Goal: Transaction & Acquisition: Subscribe to service/newsletter

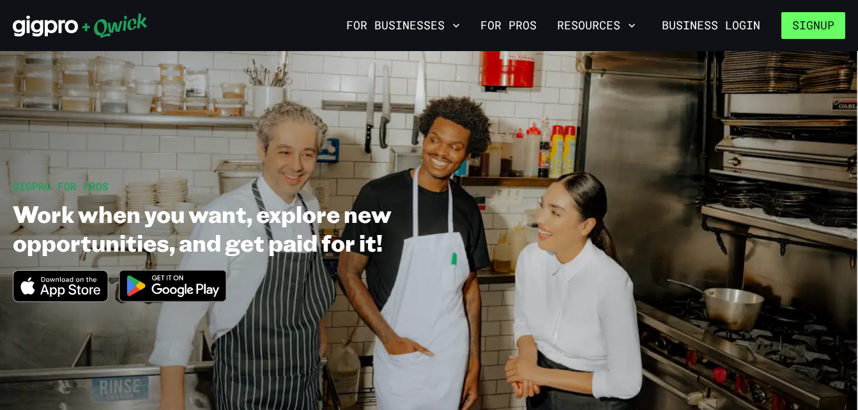
click at [799, 26] on button "Signup" at bounding box center [813, 25] width 64 height 27
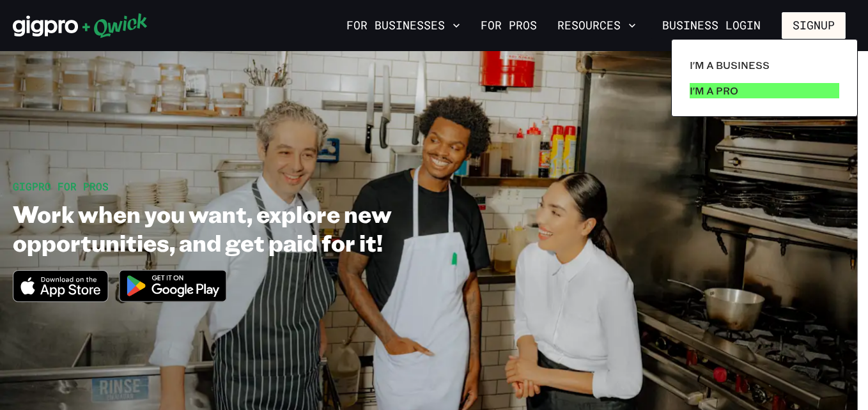
click at [719, 90] on p "I'm a Pro" at bounding box center [713, 90] width 49 height 15
click at [739, 27] on div at bounding box center [434, 205] width 868 height 410
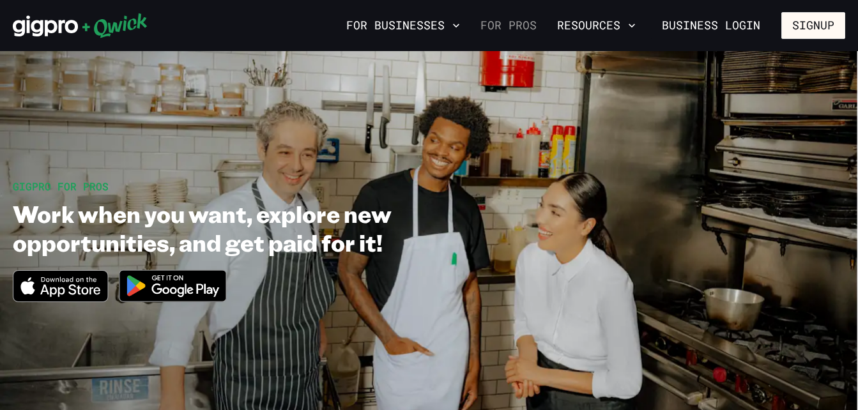
click at [510, 23] on link "For Pros" at bounding box center [508, 26] width 66 height 22
click at [516, 27] on link "For Pros" at bounding box center [508, 26] width 66 height 22
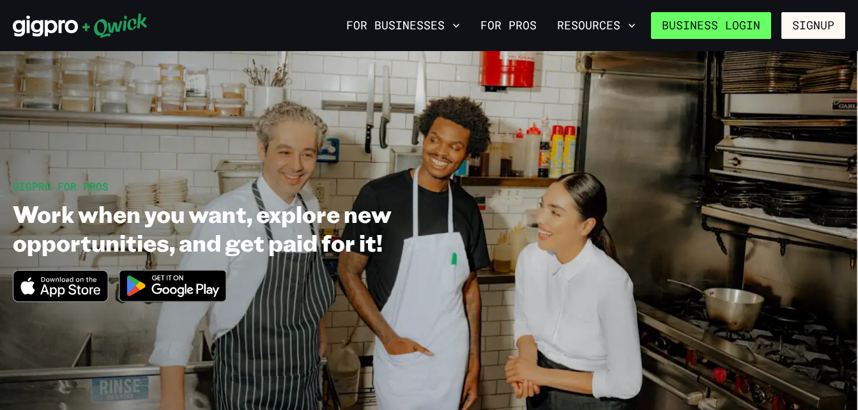
click at [691, 36] on link "Business Login" at bounding box center [711, 25] width 120 height 27
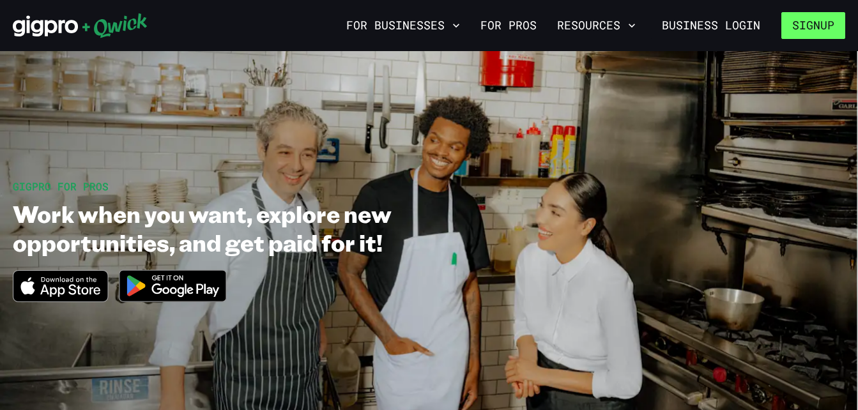
click at [813, 20] on button "Signup" at bounding box center [813, 25] width 64 height 27
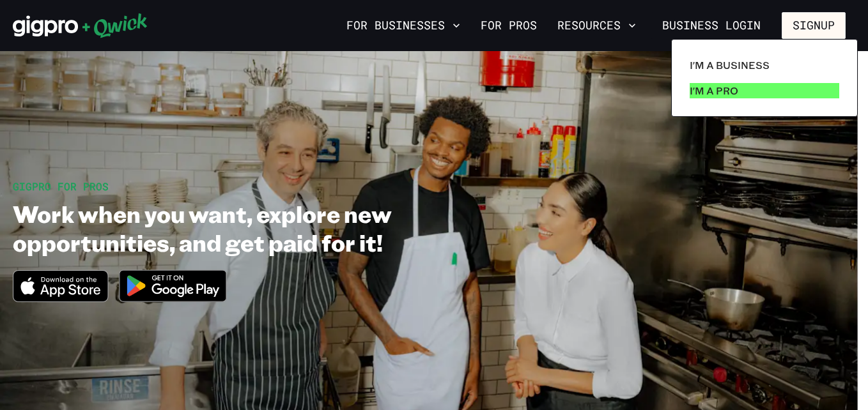
click at [717, 89] on p "I'm a Pro" at bounding box center [713, 90] width 49 height 15
click at [733, 93] on p "I'm a Pro" at bounding box center [713, 90] width 49 height 15
